Goal: Task Accomplishment & Management: Use online tool/utility

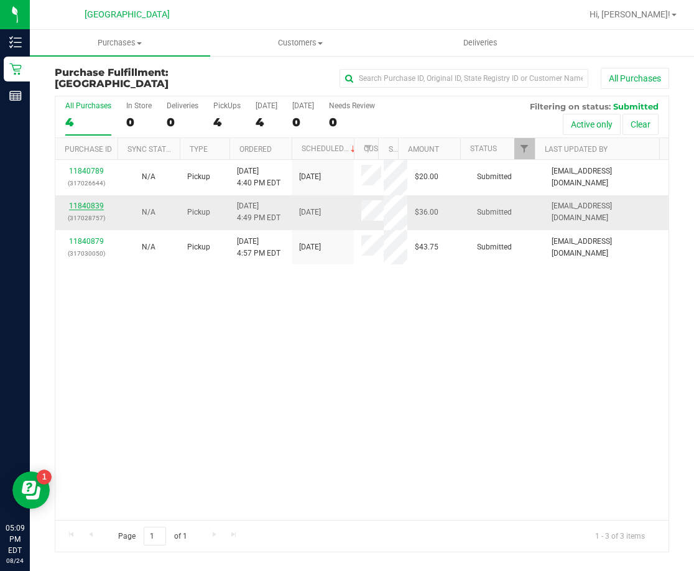
click at [93, 205] on link "11840839" at bounding box center [86, 205] width 35 height 9
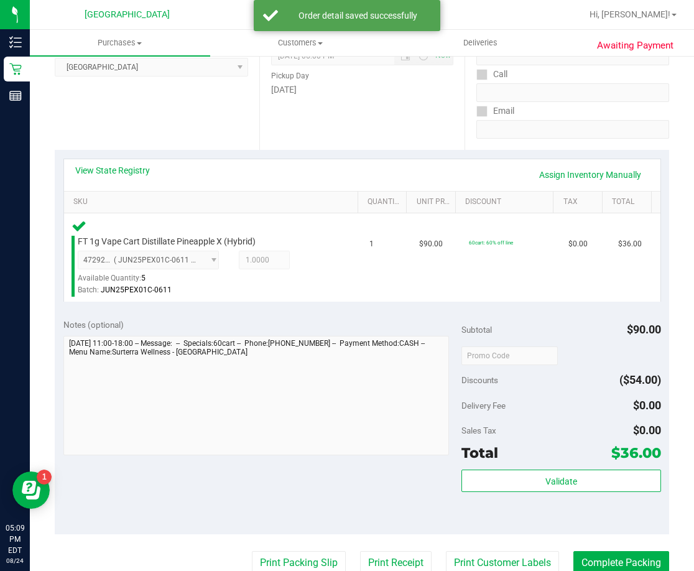
scroll to position [186, 0]
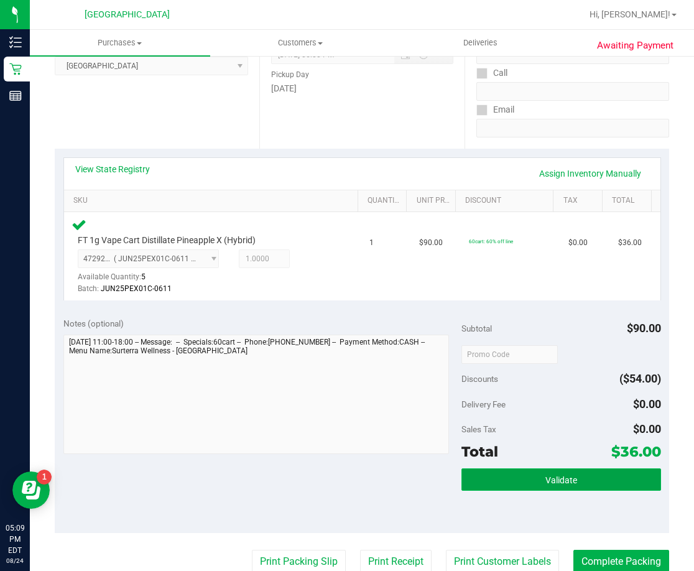
click at [530, 469] on button "Validate" at bounding box center [560, 479] width 199 height 22
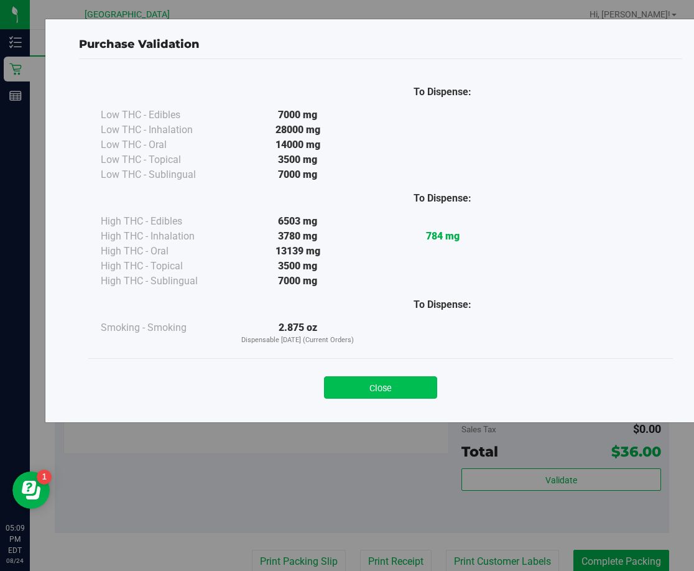
click at [424, 380] on button "Close" at bounding box center [380, 387] width 113 height 22
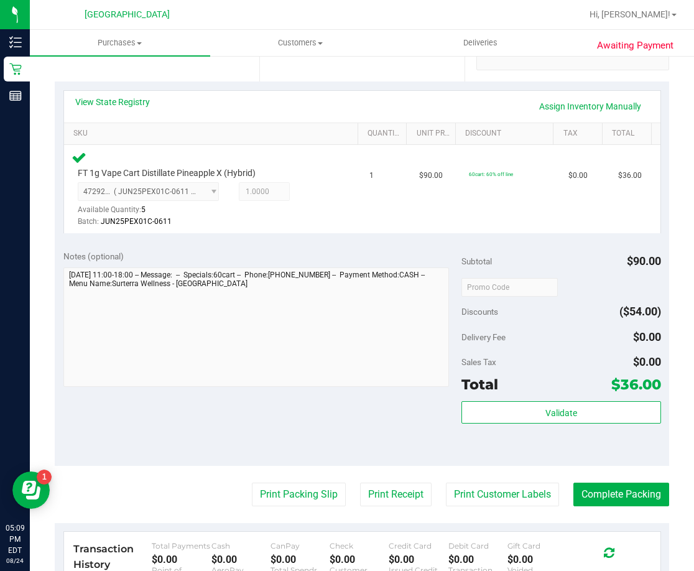
scroll to position [311, 0]
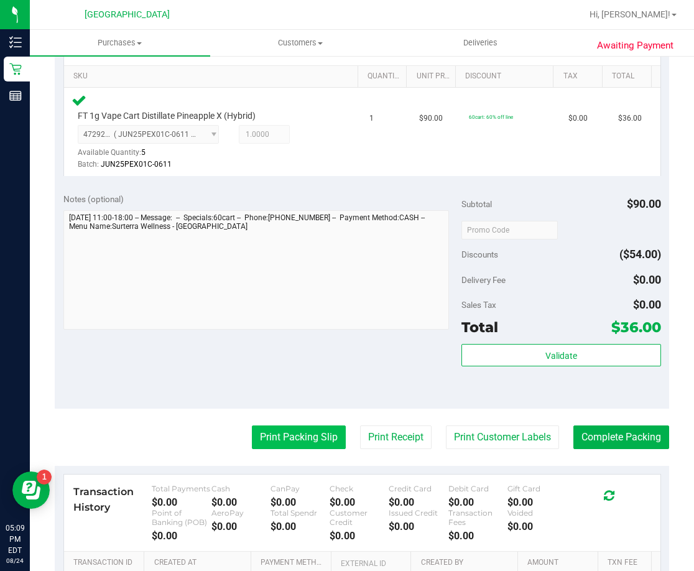
click at [321, 429] on button "Print Packing Slip" at bounding box center [299, 437] width 94 height 24
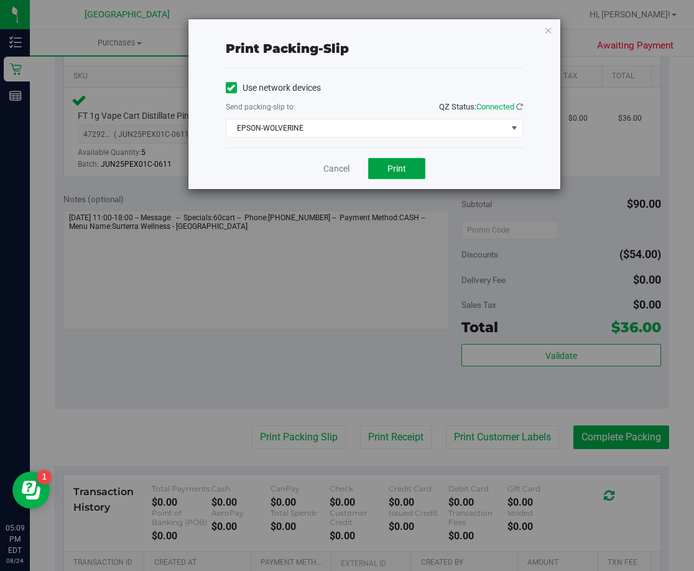
click at [401, 170] on span "Print" at bounding box center [396, 168] width 19 height 10
click at [546, 32] on icon "button" at bounding box center [548, 29] width 9 height 15
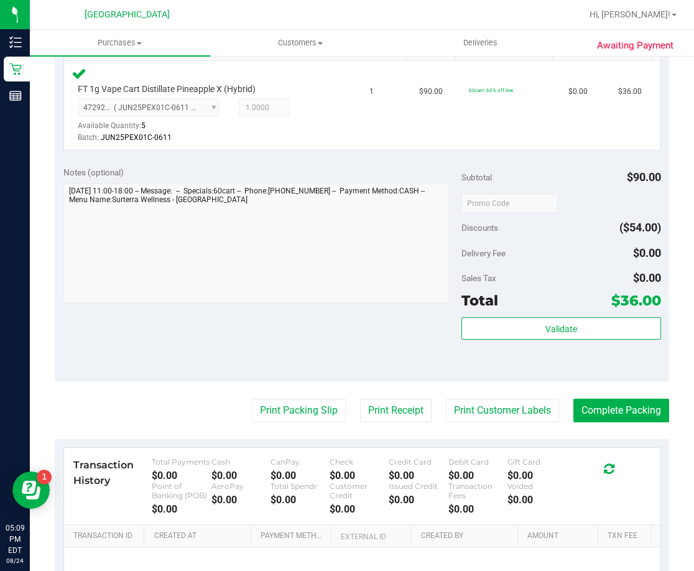
scroll to position [373, 0]
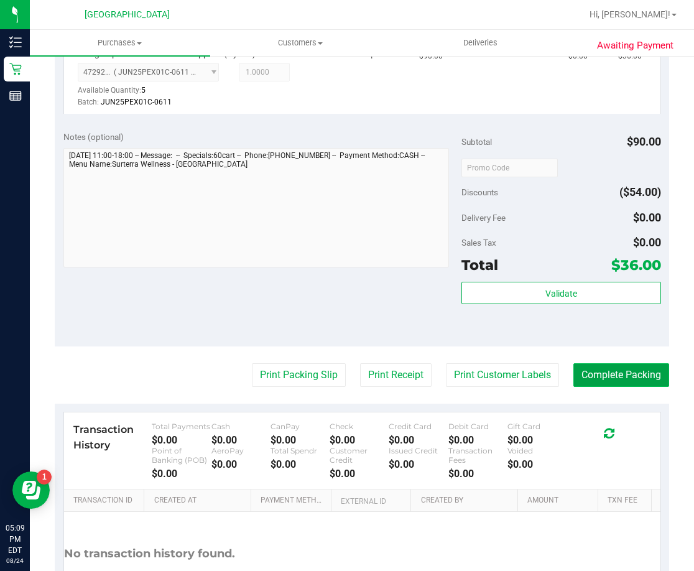
click at [590, 377] on button "Complete Packing" at bounding box center [621, 375] width 96 height 24
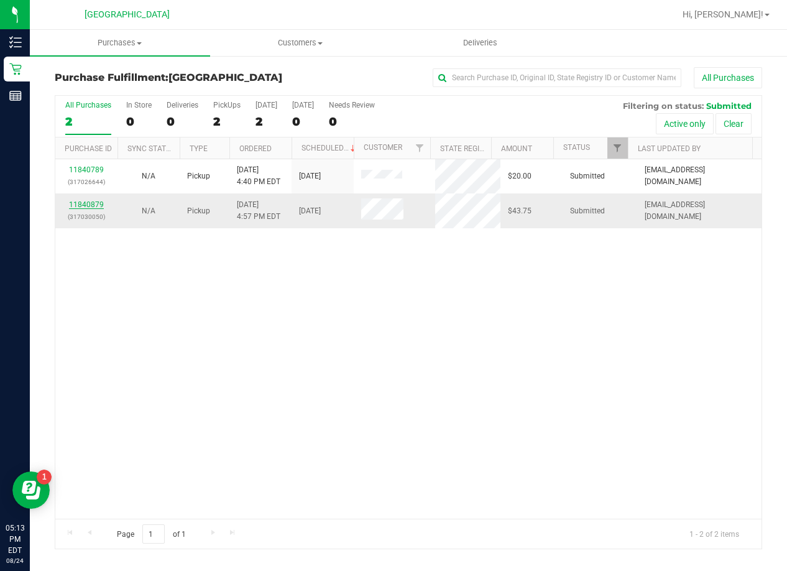
click at [92, 207] on link "11840879" at bounding box center [86, 204] width 35 height 9
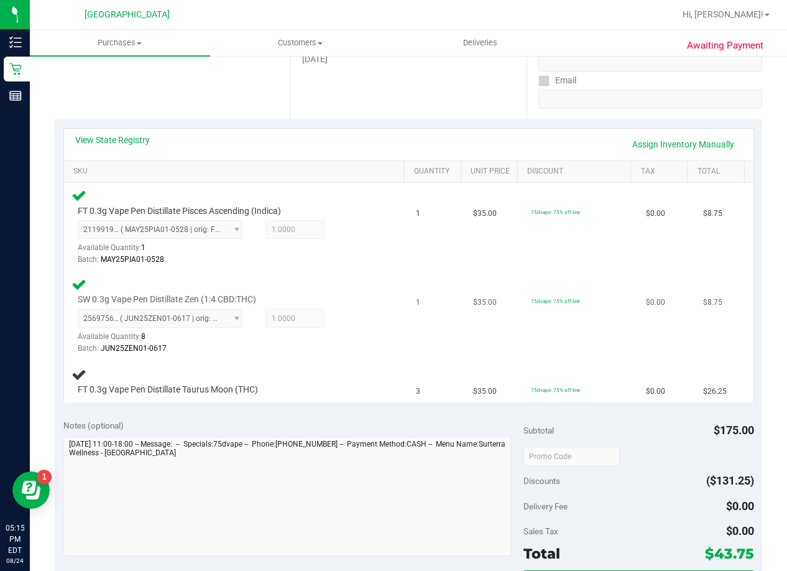
scroll to position [186, 0]
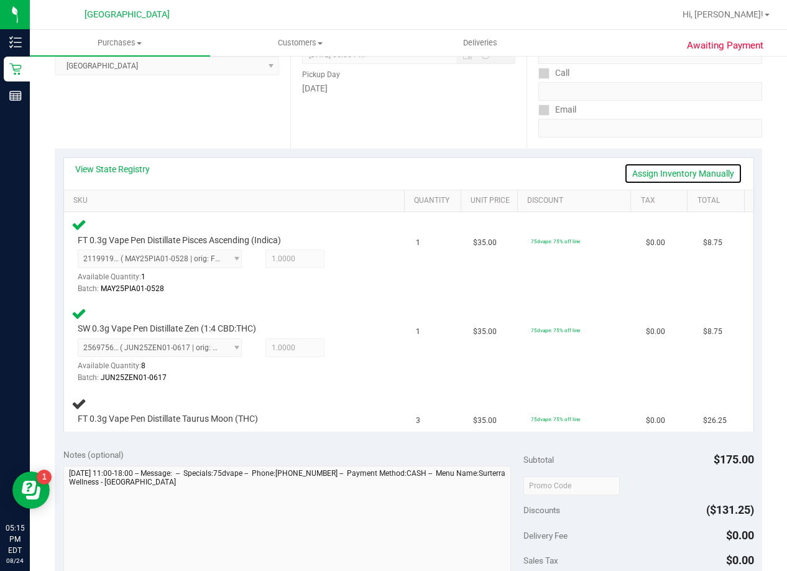
click at [635, 176] on link "Assign Inventory Manually" at bounding box center [683, 173] width 118 height 21
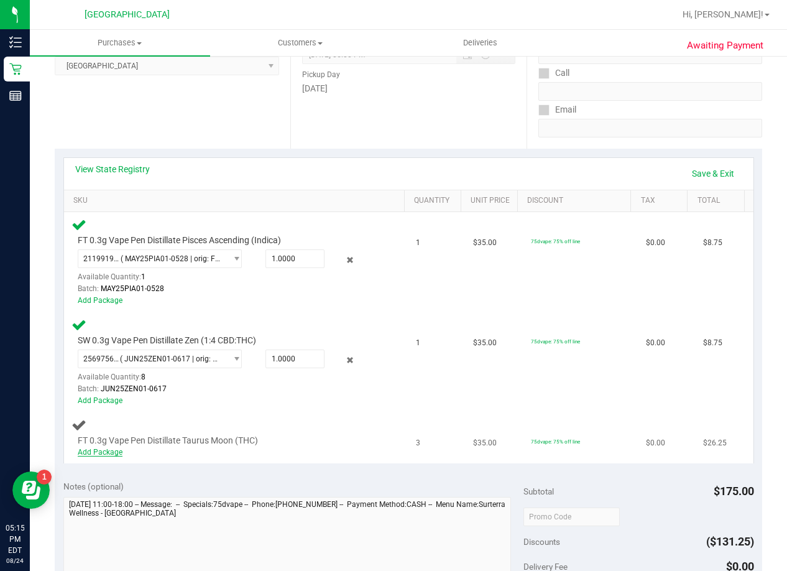
click at [113, 456] on link "Add Package" at bounding box center [100, 452] width 45 height 9
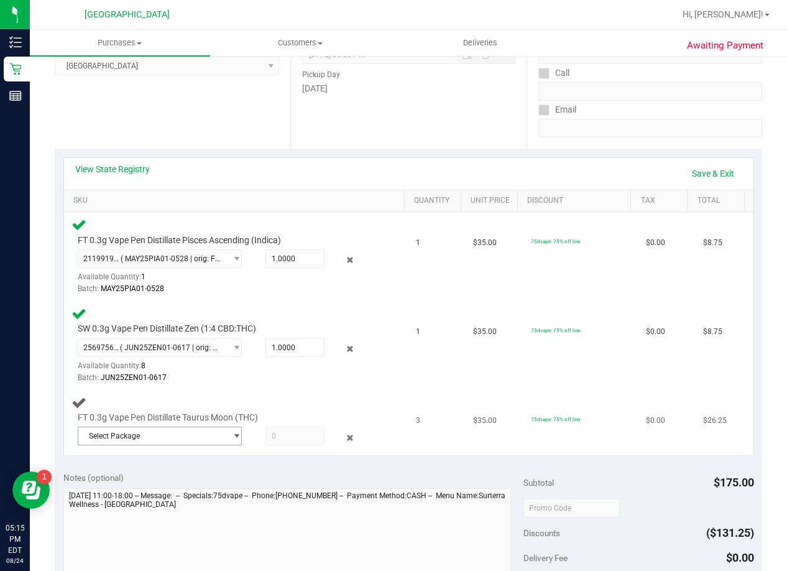
click at [232, 441] on span "select" at bounding box center [236, 436] width 9 height 10
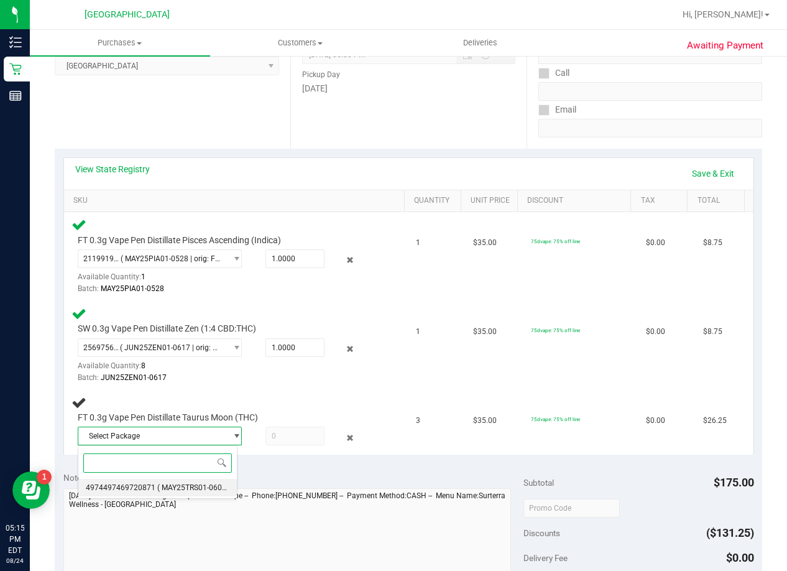
click at [193, 485] on span "( MAY25TRS01-0603 | orig: FLSRWGM-20250611-1214 )" at bounding box center [250, 487] width 186 height 9
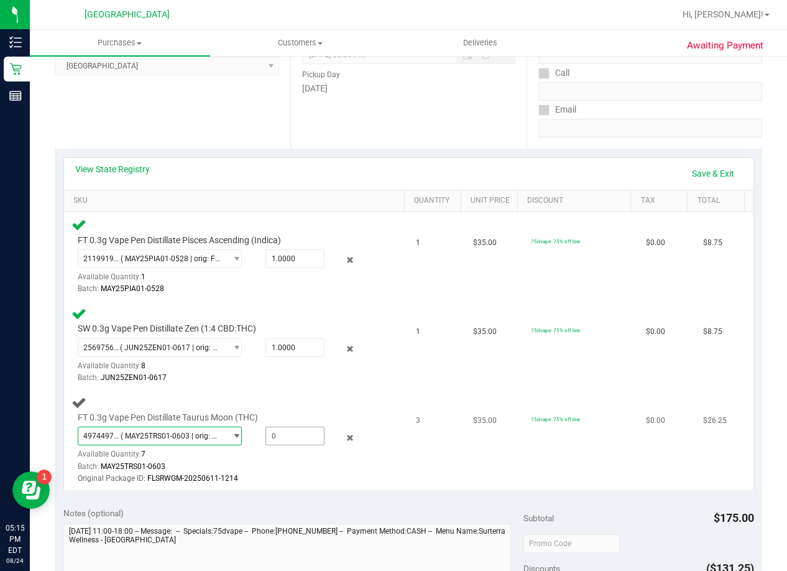
click at [280, 438] on span at bounding box center [294, 435] width 59 height 19
type input "3"
type input "3.0000"
click at [283, 472] on div "Original Package ID: FLSRWGM-20250611-1214" at bounding box center [226, 478] width 296 height 12
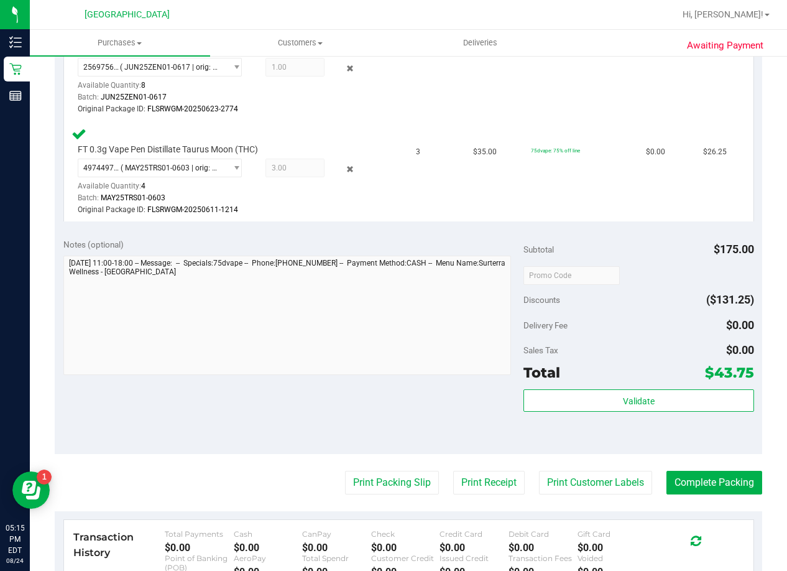
scroll to position [497, 0]
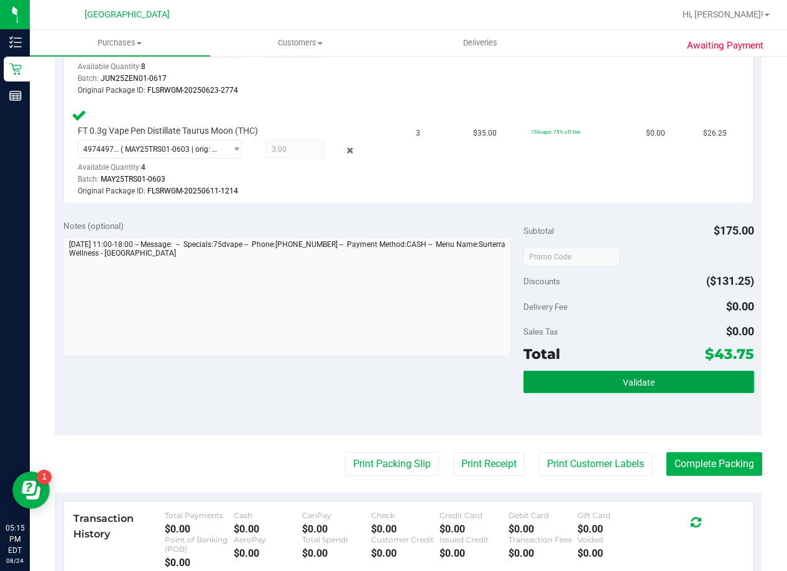
click at [605, 375] on button "Validate" at bounding box center [638, 381] width 230 height 22
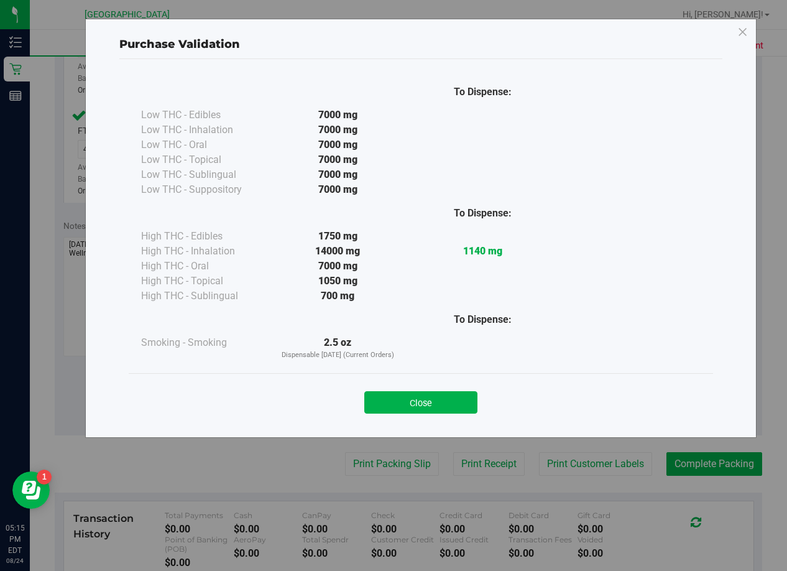
click at [438, 387] on div "Close" at bounding box center [421, 398] width 566 height 31
click at [431, 392] on button "Close" at bounding box center [420, 402] width 113 height 22
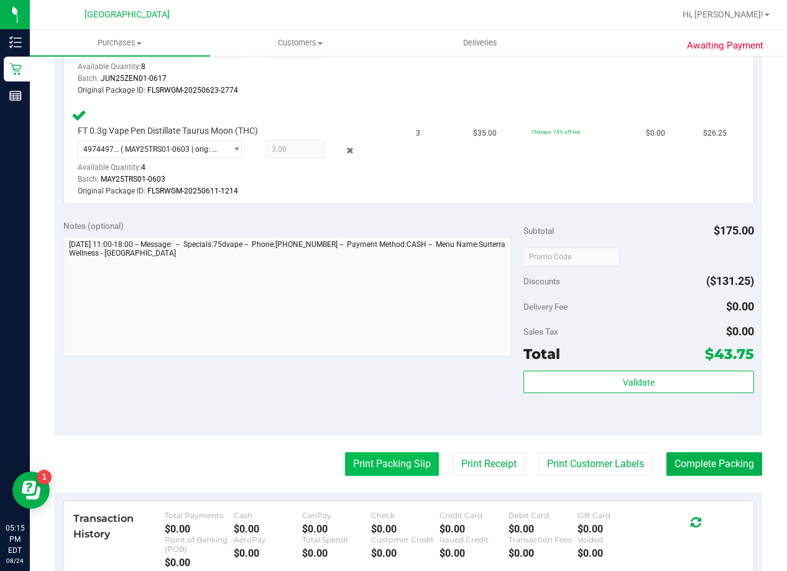
click at [360, 456] on button "Print Packing Slip" at bounding box center [392, 464] width 94 height 24
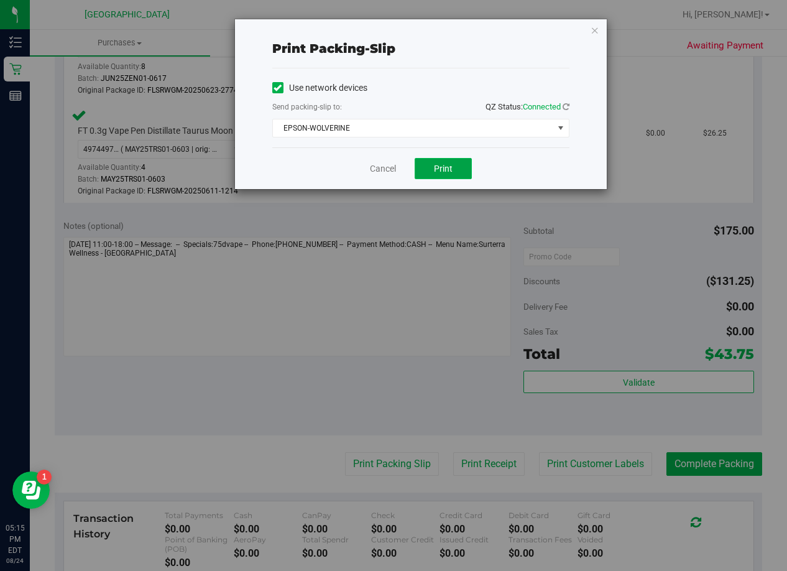
click at [432, 177] on button "Print" at bounding box center [443, 168] width 57 height 21
click at [594, 32] on icon "button" at bounding box center [594, 29] width 9 height 15
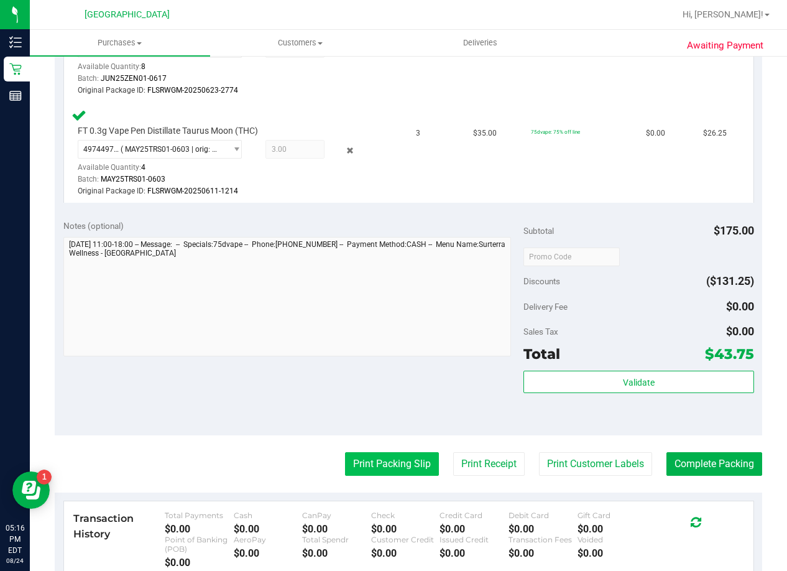
click at [403, 467] on button "Print Packing Slip" at bounding box center [392, 464] width 94 height 24
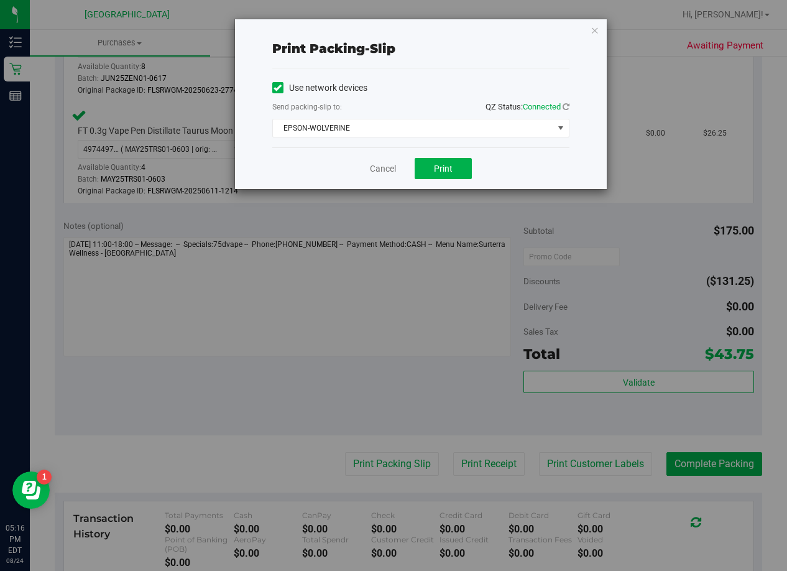
click at [444, 180] on div "Cancel Print" at bounding box center [420, 168] width 297 height 42
click at [444, 177] on button "Print" at bounding box center [443, 168] width 57 height 21
click at [594, 33] on icon "button" at bounding box center [594, 29] width 9 height 15
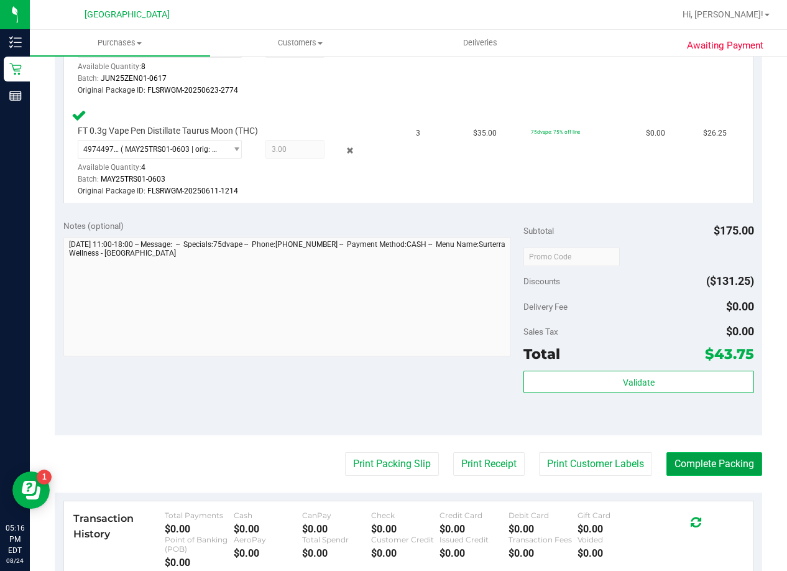
click at [689, 464] on button "Complete Packing" at bounding box center [714, 464] width 96 height 24
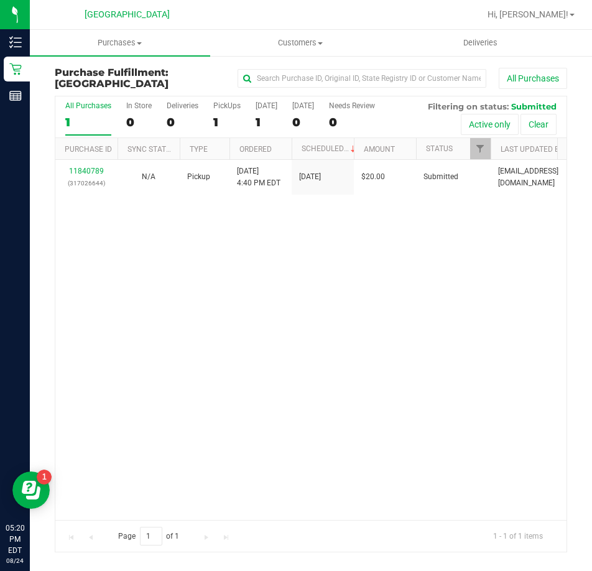
click at [412, 14] on div at bounding box center [351, 14] width 257 height 24
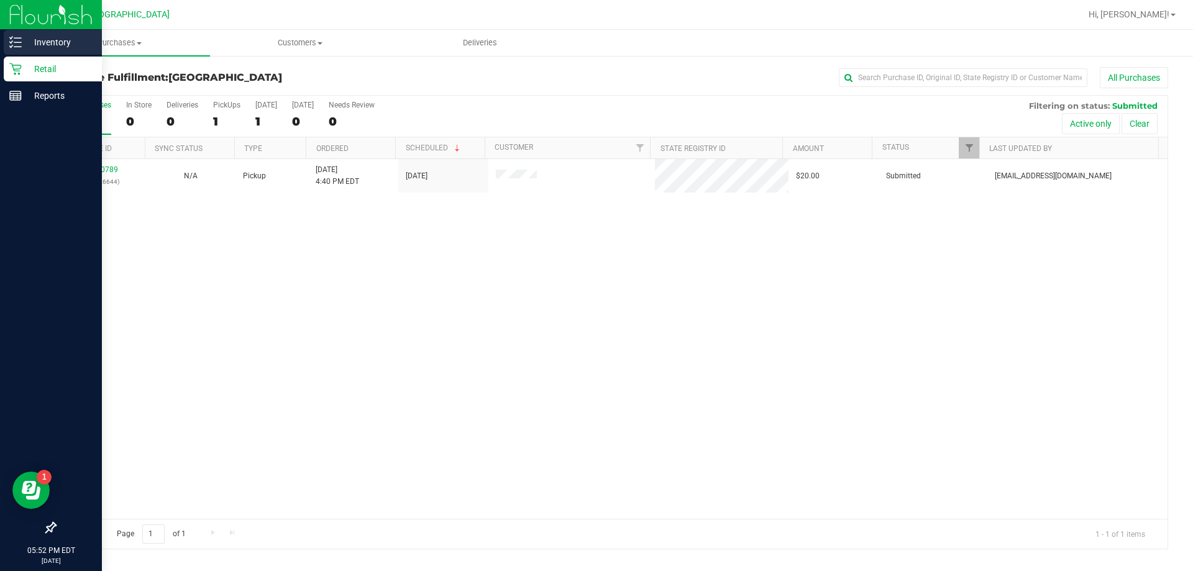
click at [55, 47] on p "Inventory" at bounding box center [59, 42] width 75 height 15
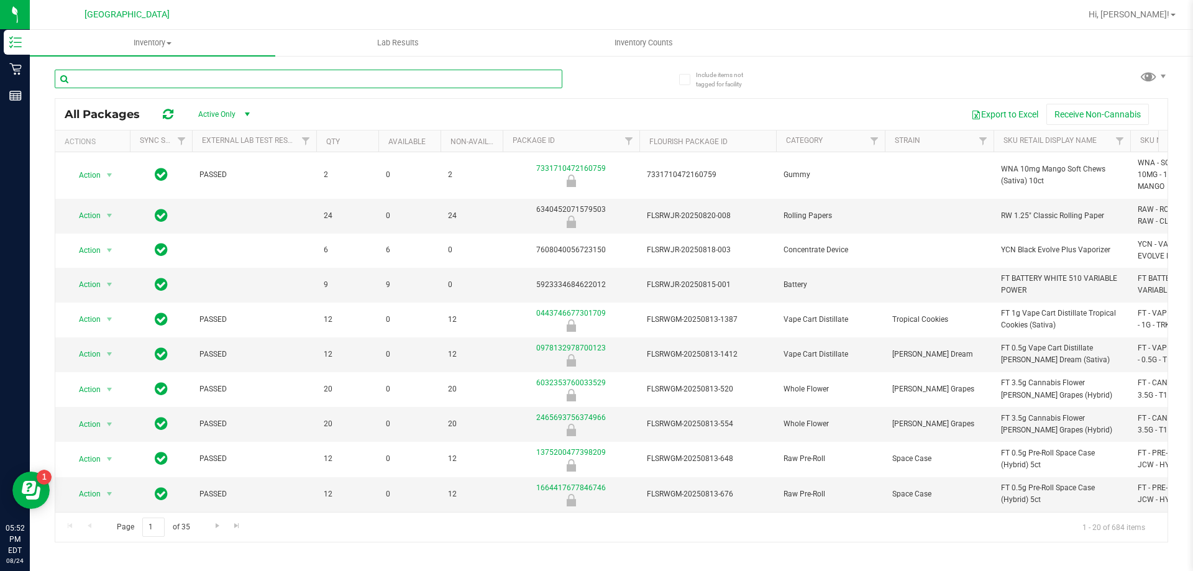
click at [113, 76] on input "text" at bounding box center [309, 79] width 508 height 19
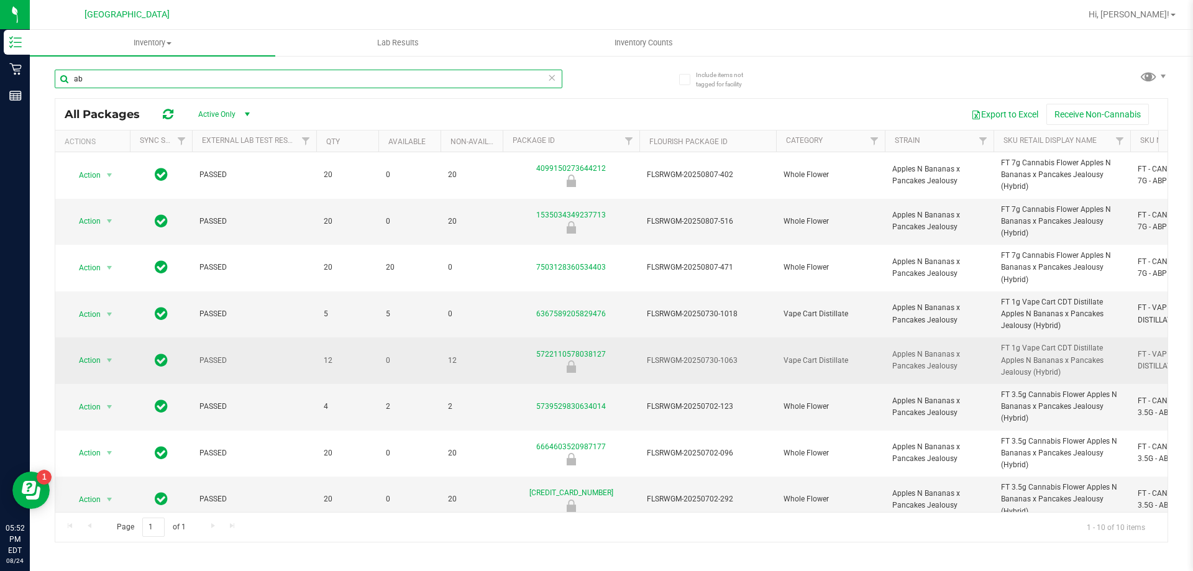
type input "a"
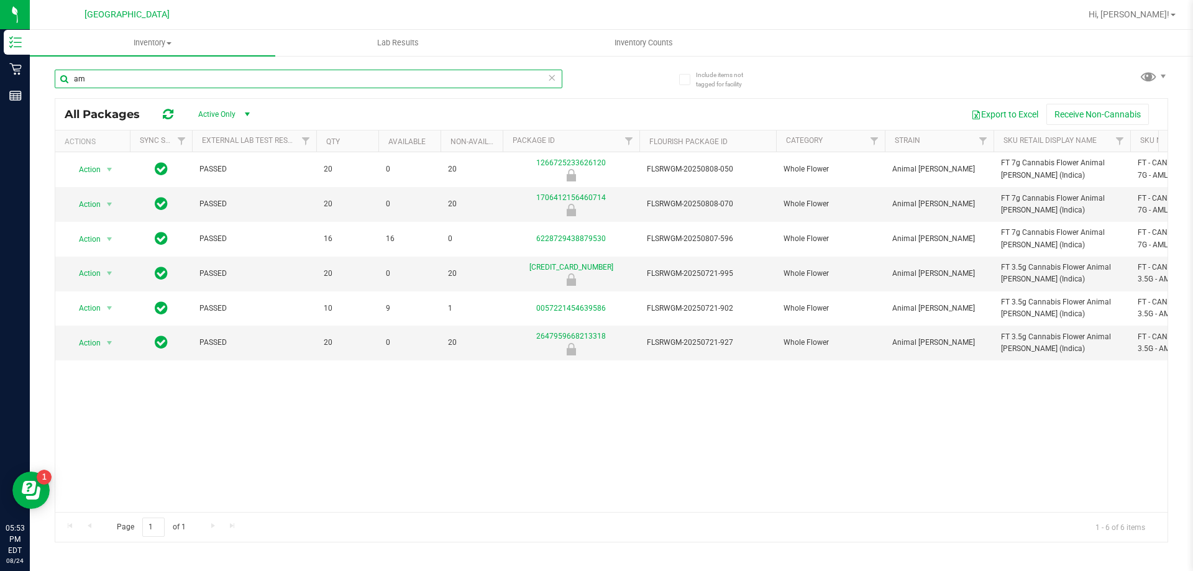
type input "a"
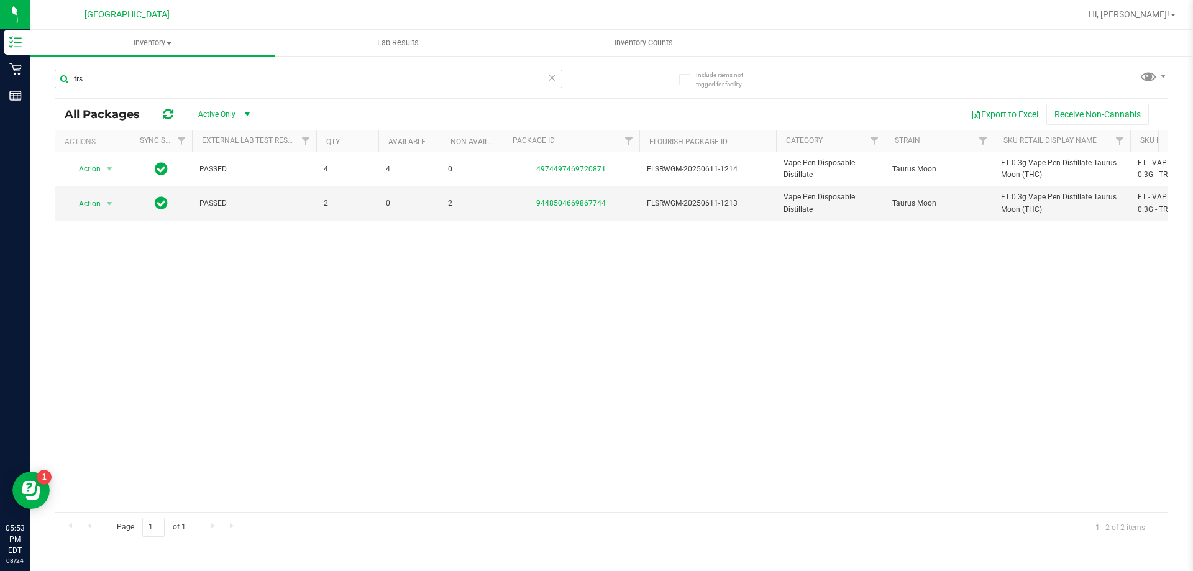
click at [255, 79] on input "trs" at bounding box center [309, 79] width 508 height 19
type input "wzl"
